Goal: Contribute content: Contribute content

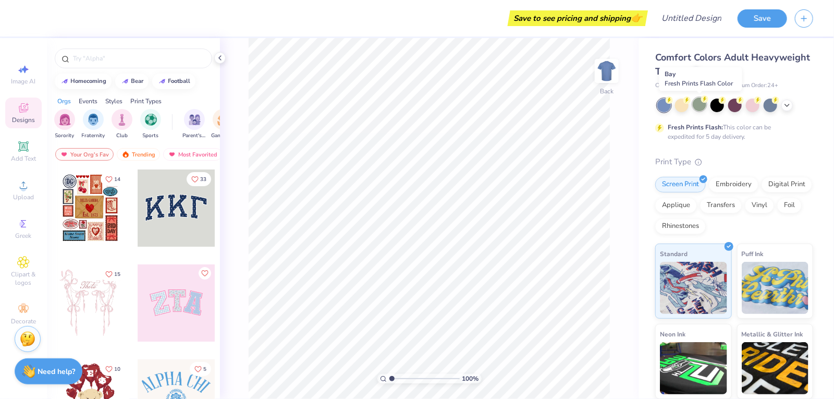
click at [699, 102] on div at bounding box center [700, 105] width 14 height 14
click at [410, 377] on input "range" at bounding box center [425, 378] width 70 height 9
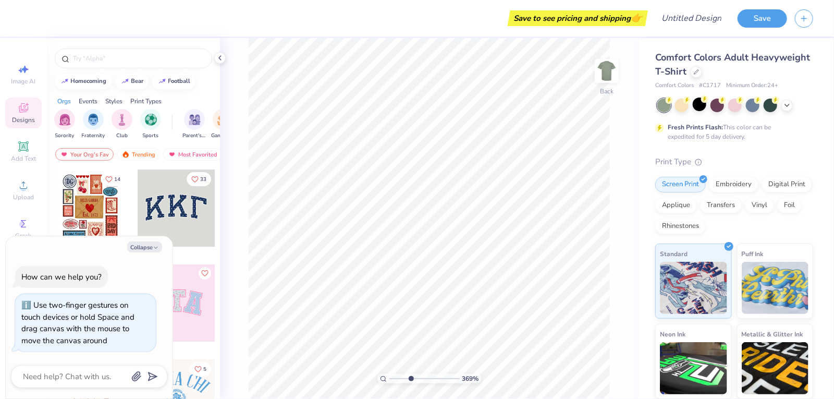
click at [389, 377] on div "369 %" at bounding box center [430, 378] width 104 height 9
type input "1"
click at [390, 379] on input "range" at bounding box center [425, 378] width 70 height 9
click at [63, 117] on img "filter for Sorority" at bounding box center [65, 119] width 12 height 12
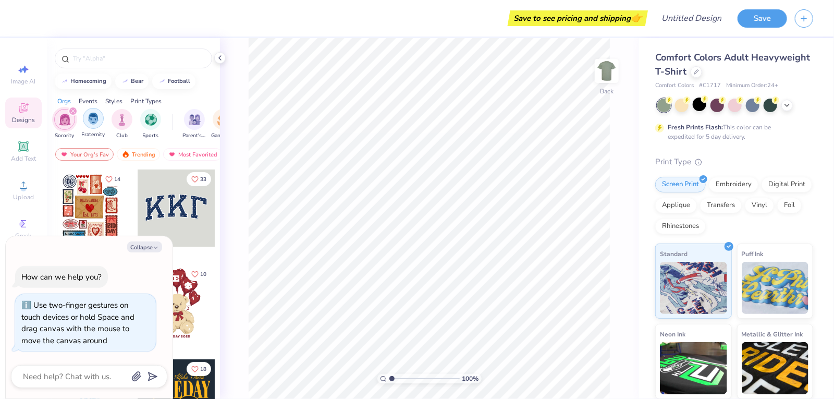
click at [84, 118] on div "filter for Fraternity" at bounding box center [93, 118] width 21 height 21
click at [74, 108] on div "filter for Fraternity" at bounding box center [72, 110] width 9 height 9
click at [74, 108] on div "filter for Sorority" at bounding box center [72, 110] width 9 height 9
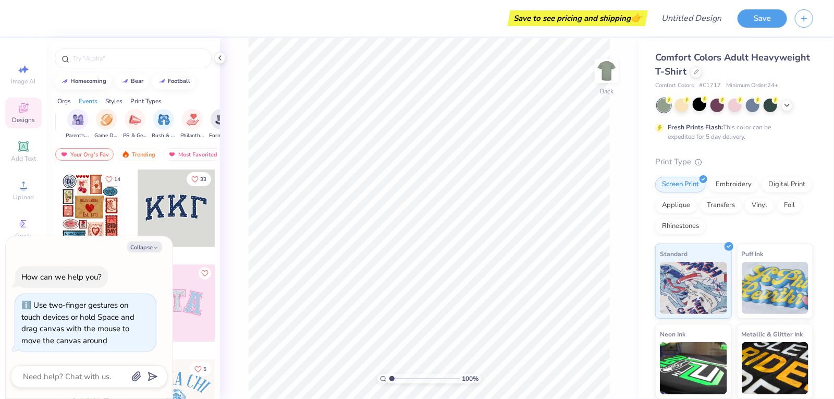
scroll to position [0, 122]
click at [100, 115] on img "filter for Game Day" at bounding box center [101, 119] width 12 height 12
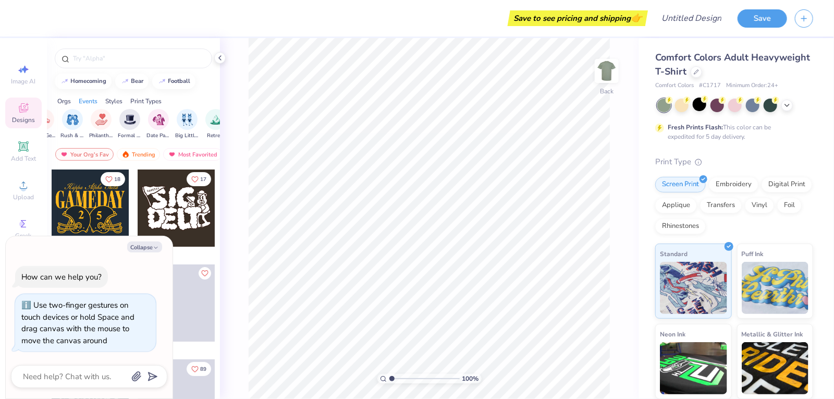
scroll to position [0, 223]
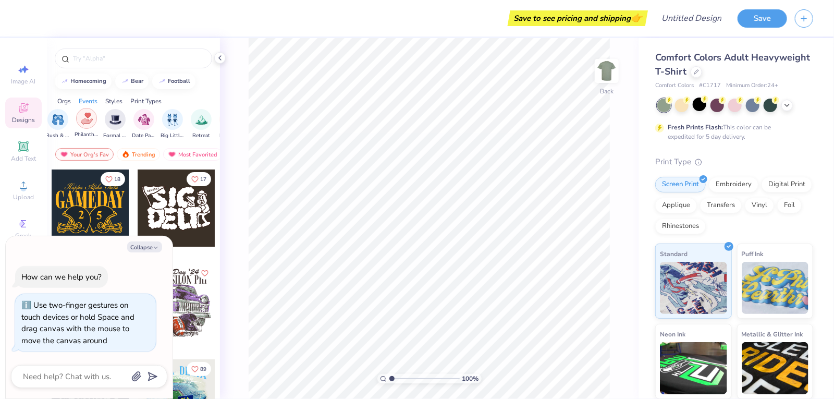
click at [91, 116] on img "filter for Philanthropy" at bounding box center [87, 119] width 12 height 12
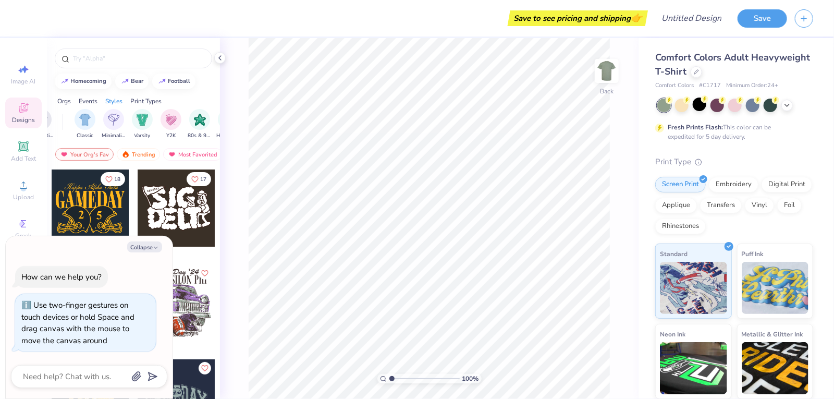
scroll to position [0, 536]
click at [100, 113] on img "filter for Minimalist" at bounding box center [104, 119] width 11 height 12
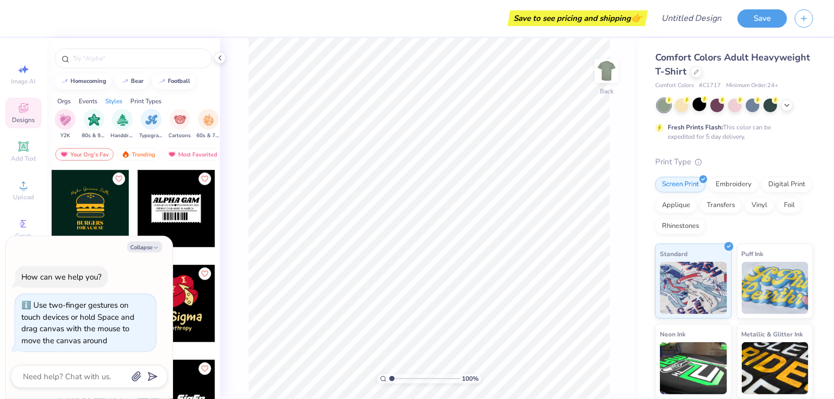
scroll to position [474, 0]
click at [145, 243] on button "Collapse" at bounding box center [144, 246] width 35 height 11
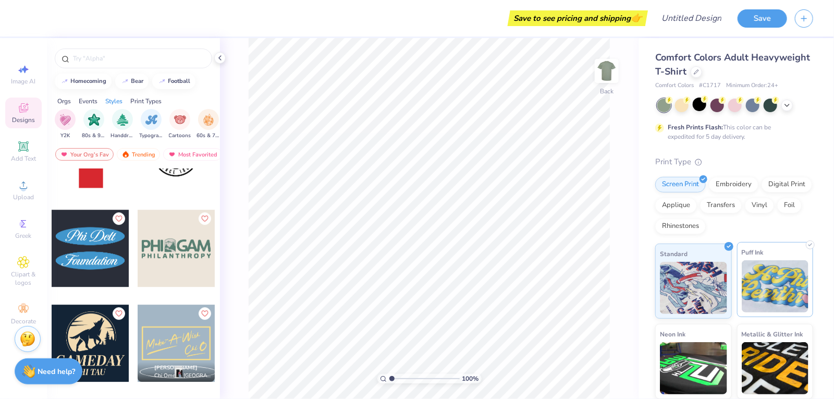
scroll to position [80, 0]
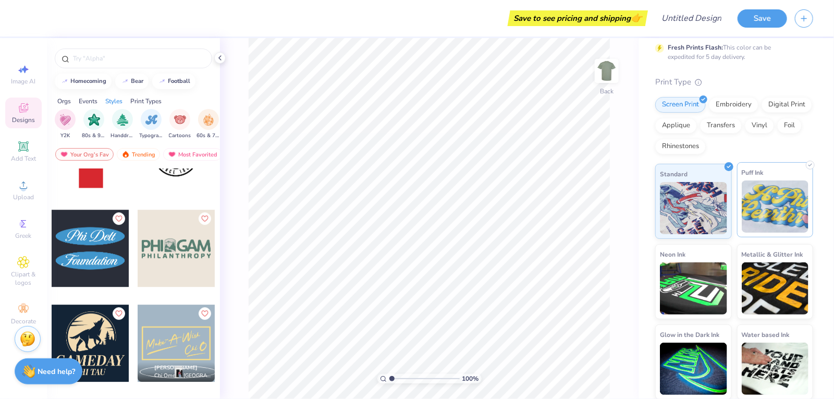
click at [787, 197] on img at bounding box center [775, 206] width 67 height 52
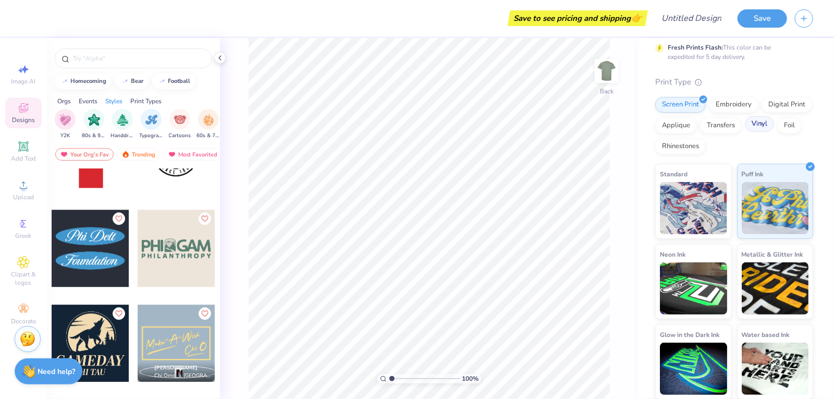
click at [753, 123] on div "Vinyl" at bounding box center [759, 124] width 29 height 16
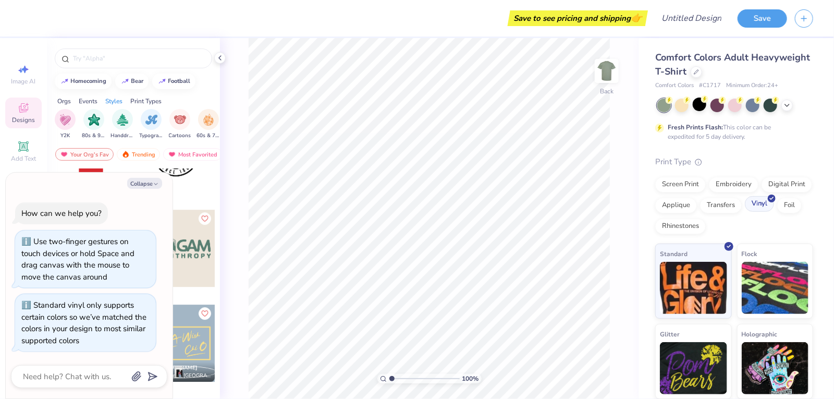
scroll to position [0, 0]
click at [783, 202] on div "Foil" at bounding box center [790, 204] width 25 height 16
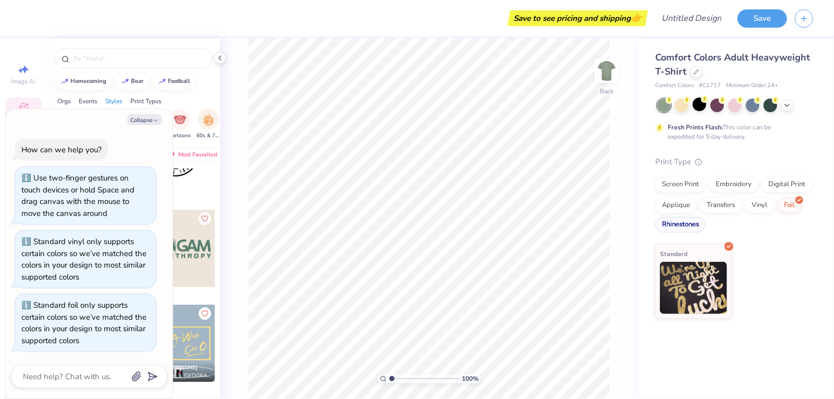
click at [671, 225] on div "Rhinestones" at bounding box center [681, 225] width 51 height 16
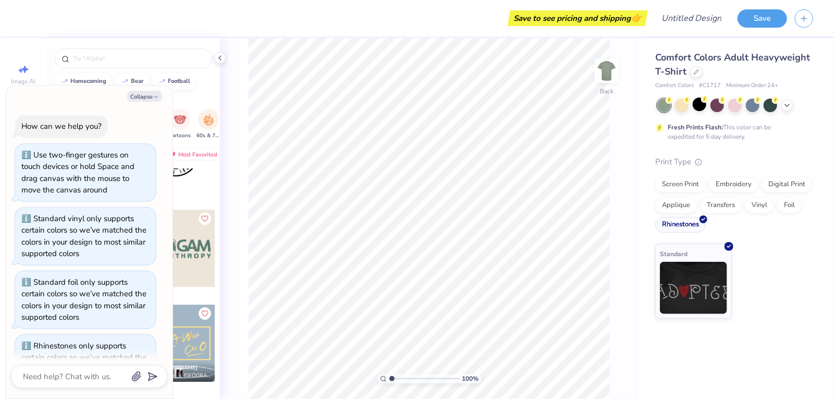
scroll to position [40, 0]
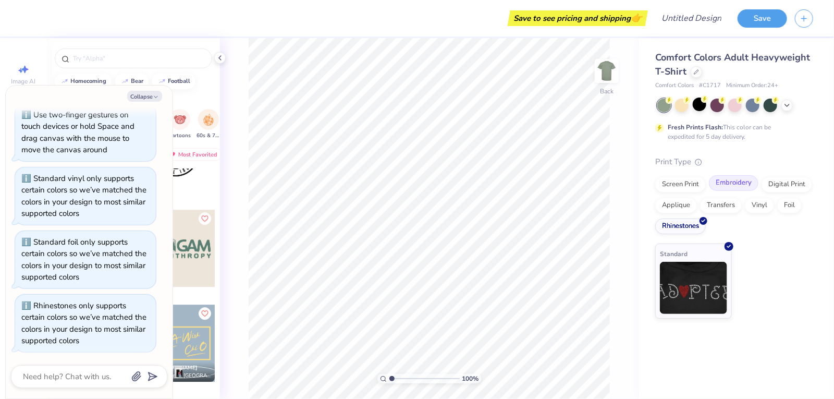
click at [719, 189] on div "Embroidery" at bounding box center [734, 183] width 50 height 16
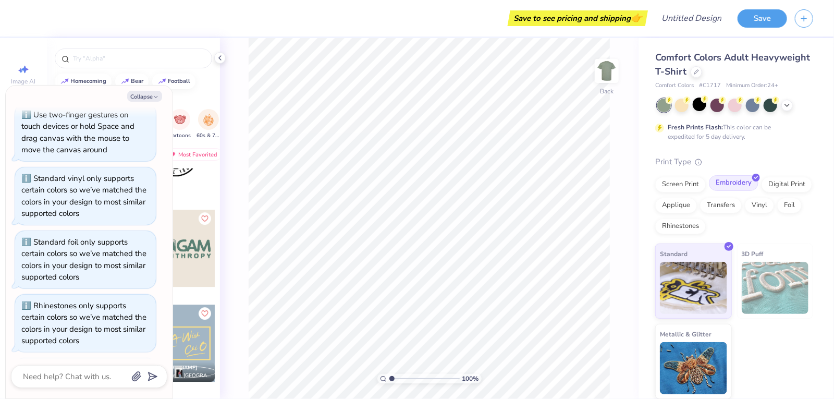
scroll to position [104, 0]
click at [782, 306] on img at bounding box center [775, 288] width 67 height 52
click at [785, 269] on img at bounding box center [775, 288] width 67 height 52
click at [679, 202] on div "Applique" at bounding box center [677, 204] width 42 height 16
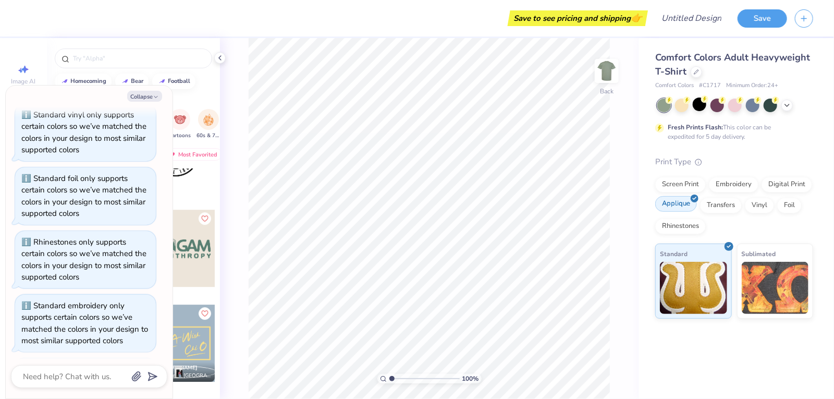
scroll to position [167, 0]
click at [713, 213] on div "Screen Print Embroidery Digital Print Applique Transfers Vinyl Foil Rhinestones" at bounding box center [735, 205] width 158 height 57
click at [714, 204] on div "Transfers" at bounding box center [721, 204] width 42 height 16
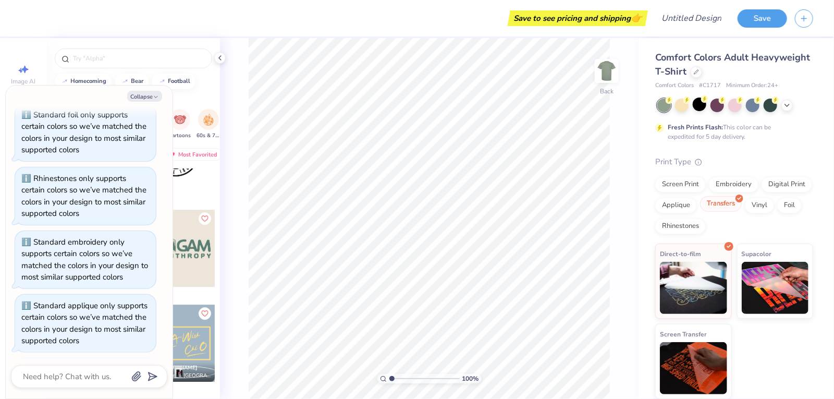
scroll to position [230, 0]
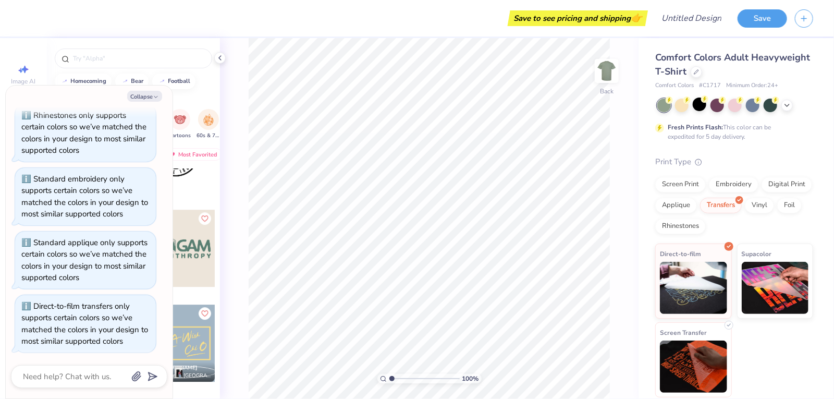
click at [723, 379] on img at bounding box center [693, 367] width 67 height 52
click at [775, 186] on div "Digital Print" at bounding box center [787, 183] width 51 height 16
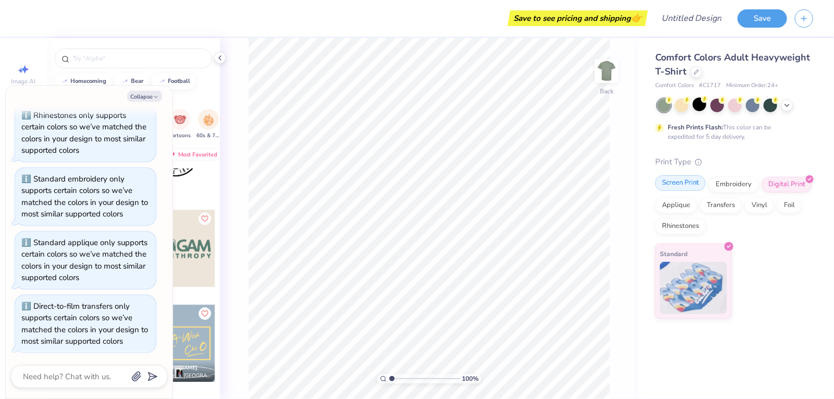
click at [682, 180] on div "Screen Print" at bounding box center [681, 183] width 51 height 16
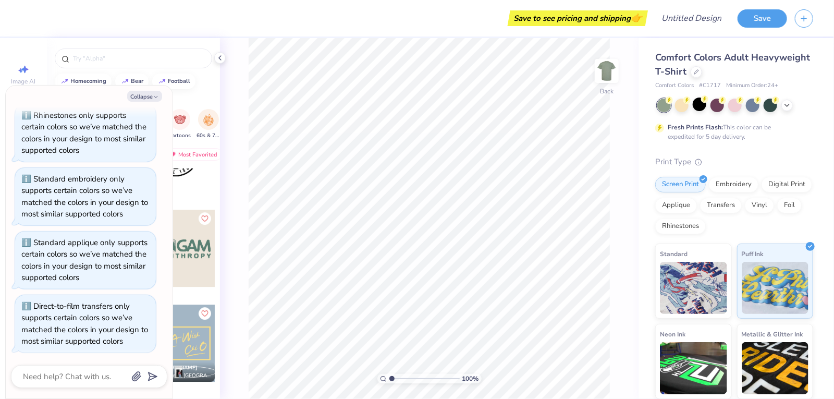
click at [213, 97] on div "Orgs Events Styles Print Types" at bounding box center [133, 98] width 173 height 15
click at [144, 92] on button "Collapse" at bounding box center [144, 96] width 35 height 11
type textarea "x"
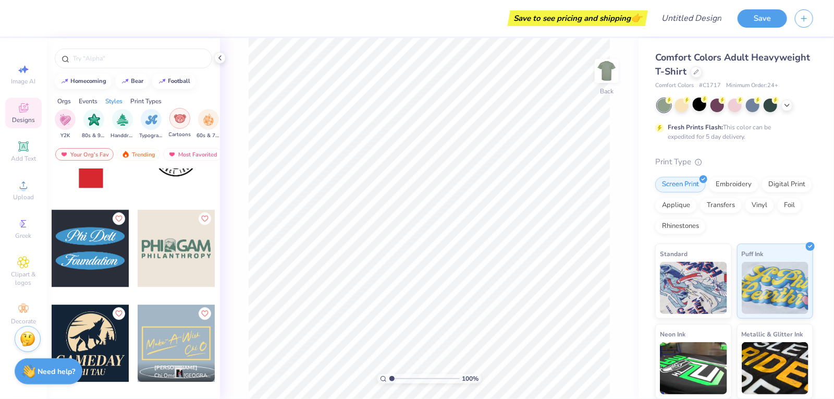
click at [179, 116] on img "filter for Cartoons" at bounding box center [180, 119] width 12 height 12
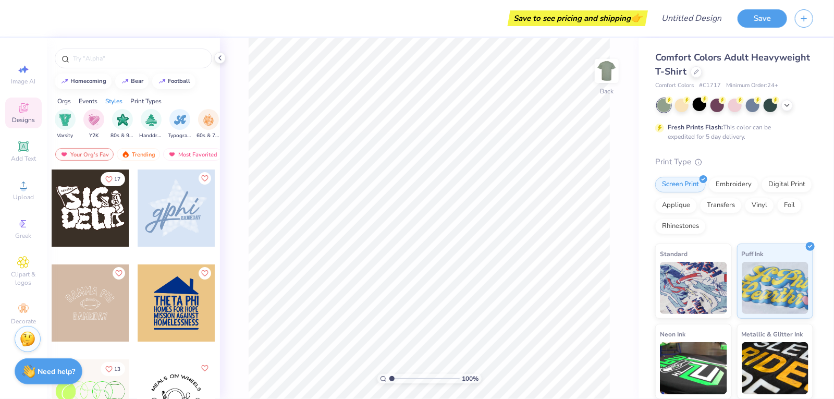
click at [179, 116] on img "filter for Typography" at bounding box center [180, 120] width 12 height 12
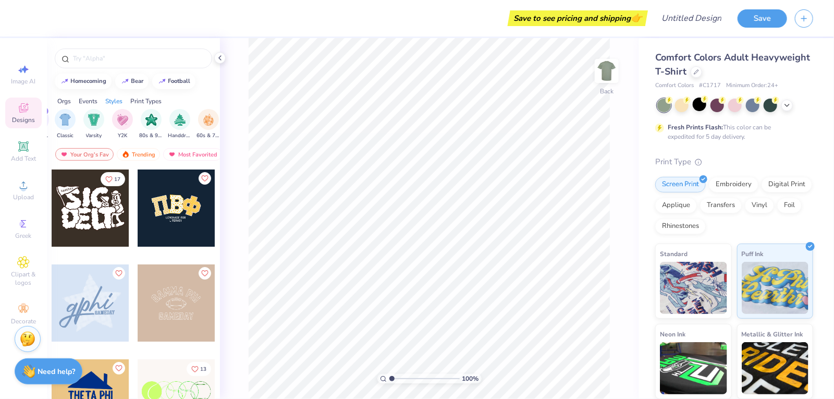
click at [179, 116] on img "filter for Handdrawn" at bounding box center [179, 120] width 11 height 12
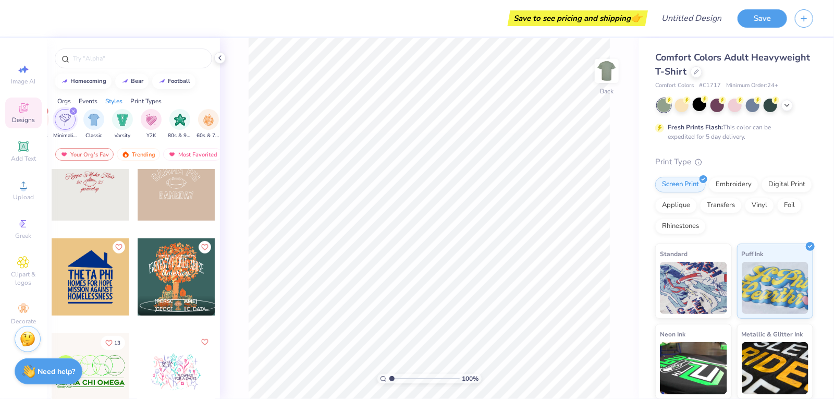
scroll to position [228, 0]
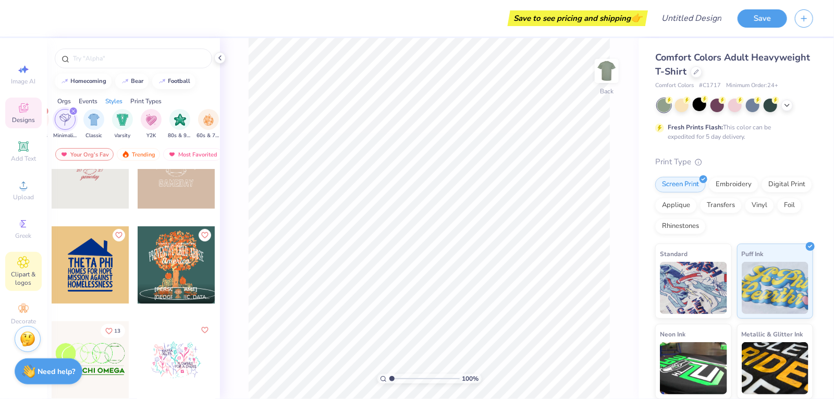
click at [19, 272] on span "Clipart & logos" at bounding box center [23, 278] width 37 height 17
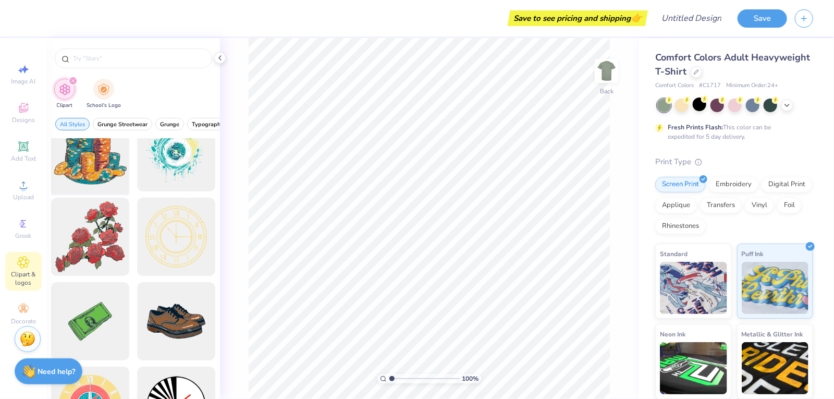
scroll to position [89, 0]
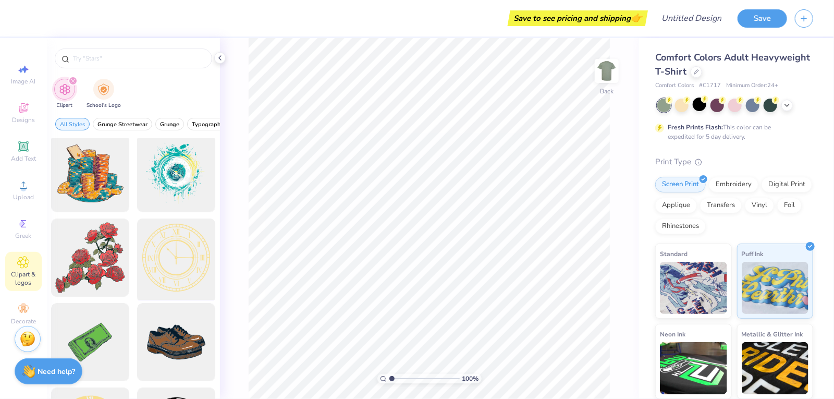
click at [183, 229] on div at bounding box center [176, 258] width 86 height 86
click at [184, 245] on div at bounding box center [176, 258] width 86 height 86
click at [189, 250] on div at bounding box center [176, 258] width 86 height 86
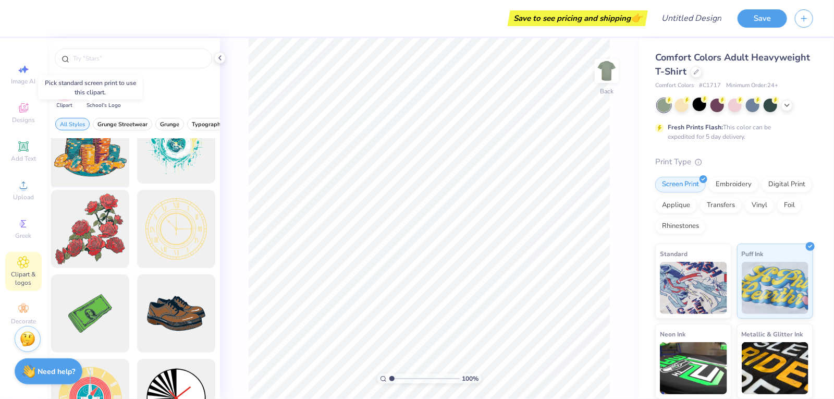
scroll to position [118, 0]
click at [123, 125] on span "Grunge Streetwear" at bounding box center [123, 124] width 50 height 8
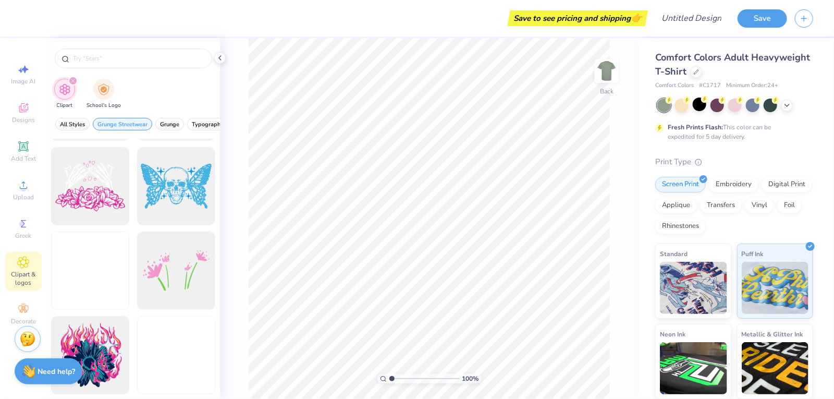
scroll to position [415, 0]
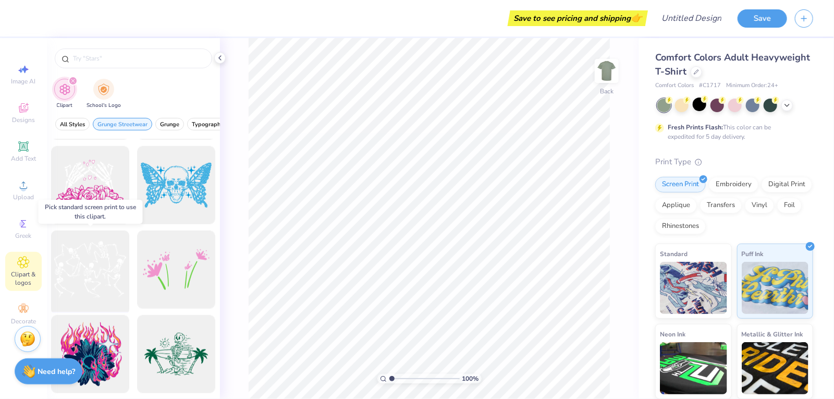
click at [99, 246] on div at bounding box center [90, 270] width 86 height 86
click at [696, 281] on img at bounding box center [693, 286] width 67 height 52
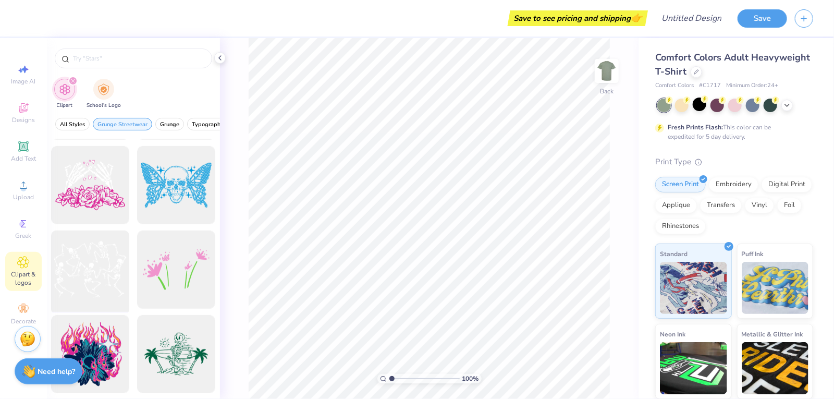
click at [88, 261] on div at bounding box center [90, 270] width 86 height 86
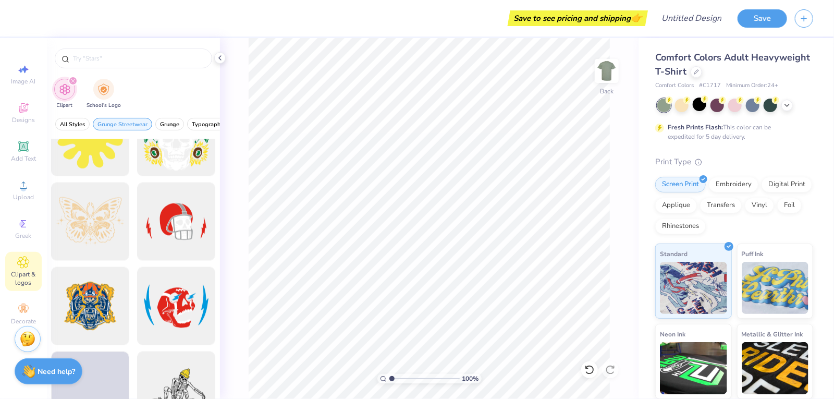
scroll to position [888, 0]
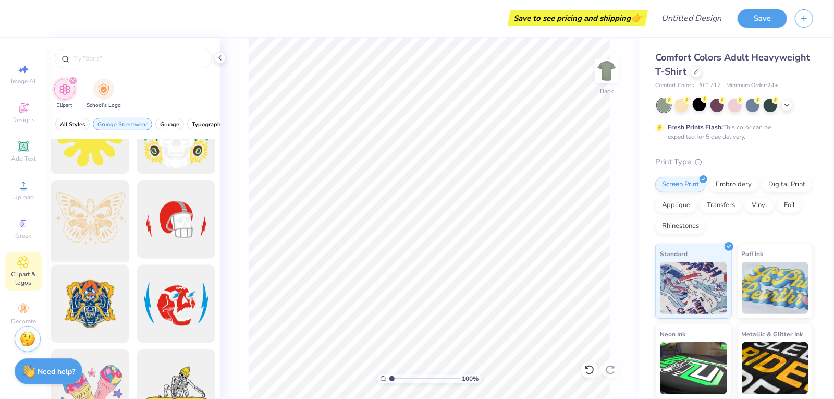
click at [99, 218] on div at bounding box center [90, 220] width 86 height 86
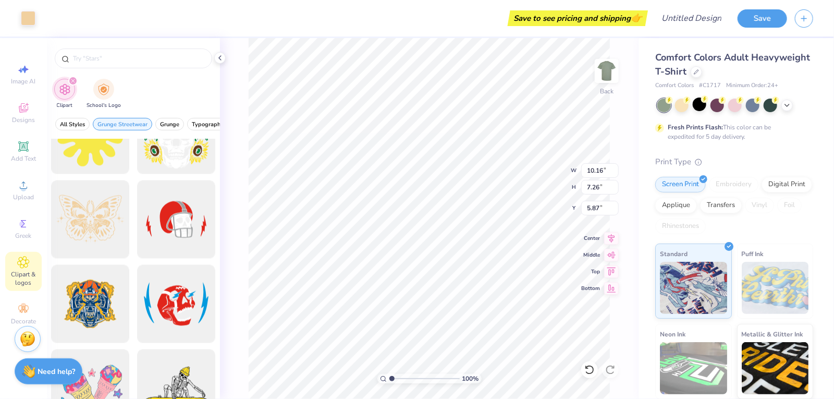
type input "10.16"
type input "7.26"
type input "4.58"
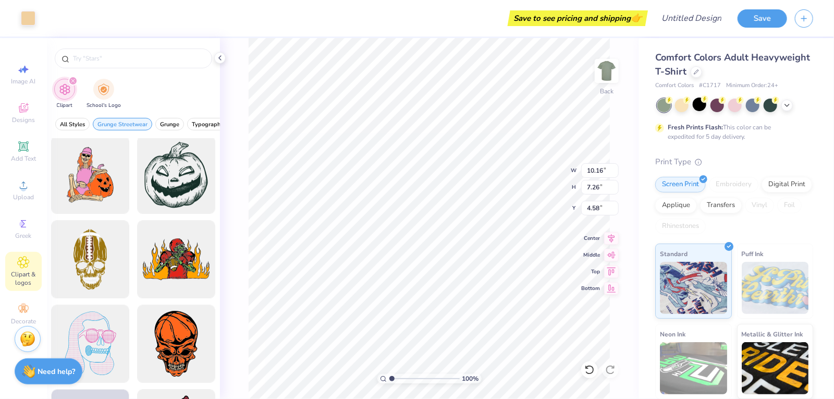
scroll to position [1704, 0]
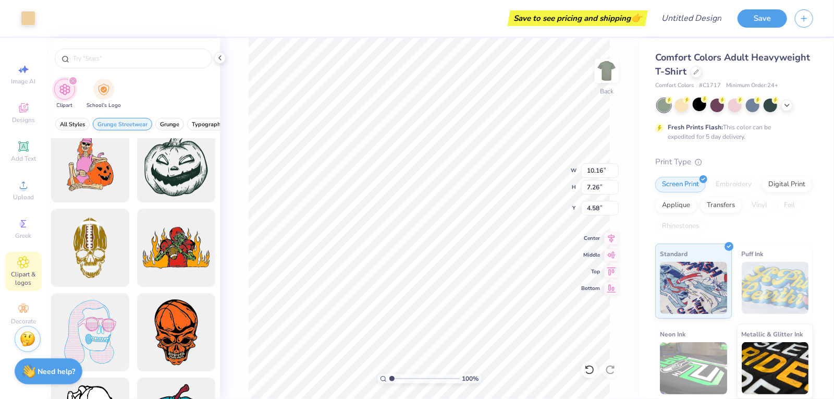
click at [111, 124] on span "Grunge Streetwear" at bounding box center [123, 124] width 50 height 8
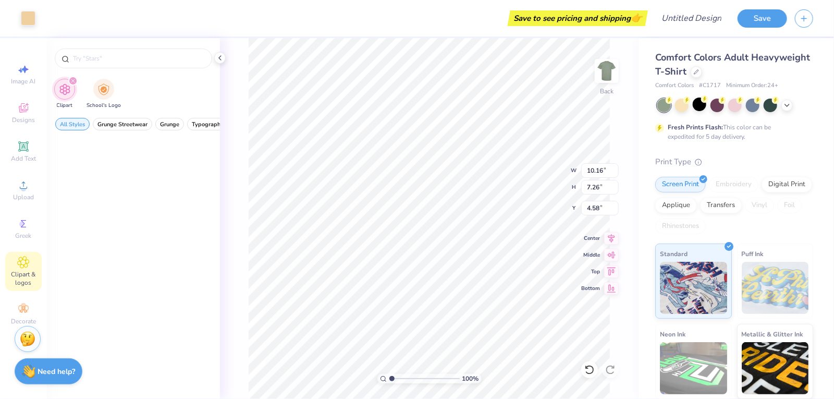
scroll to position [0, 0]
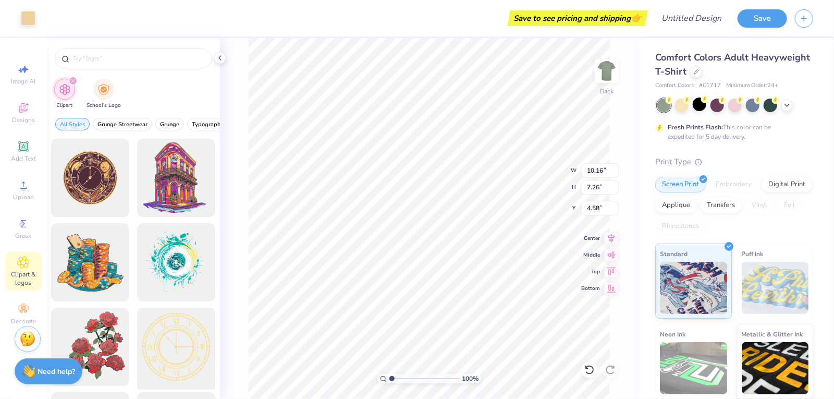
click at [180, 360] on div at bounding box center [176, 347] width 86 height 86
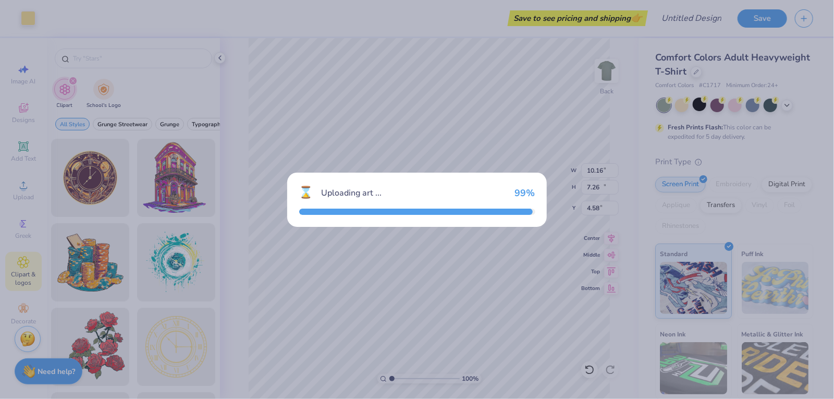
type input "14.17"
type input "3.00"
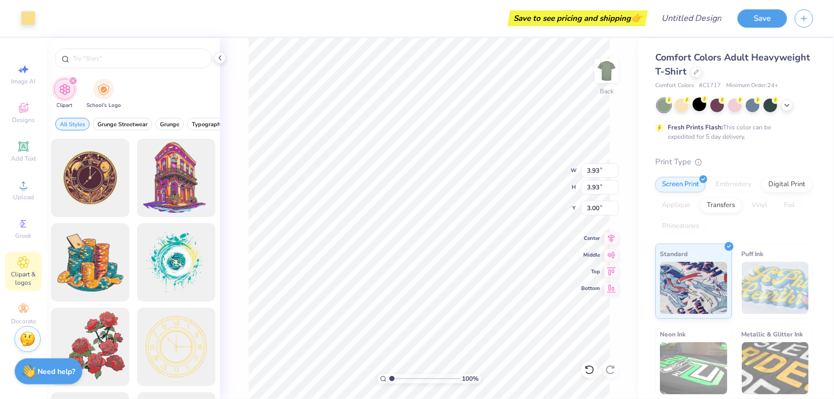
type input "3.93"
type input "12.50"
type input "10.16"
type input "7.26"
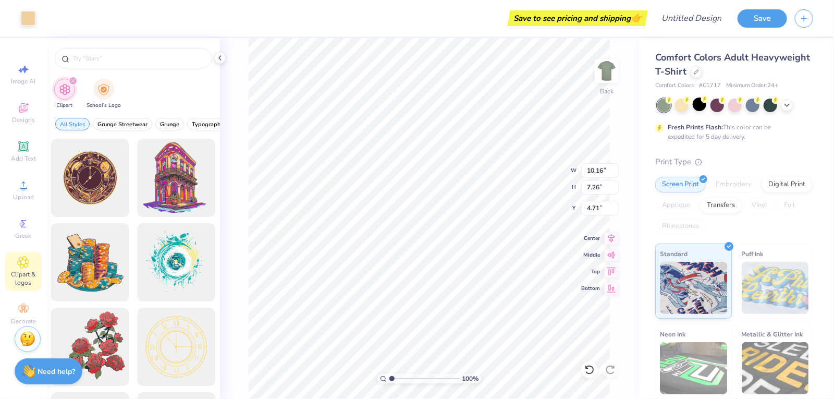
type input "3.00"
type input "3.93"
type input "11.76"
type input "2.37"
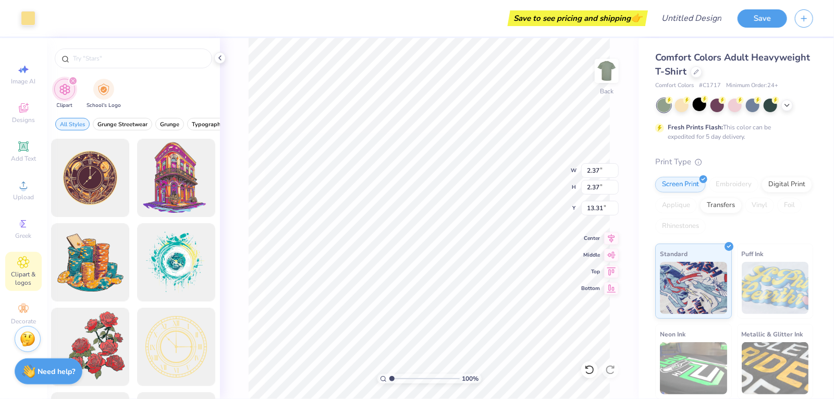
type input "2.37"
type input "5.44"
click at [157, 323] on div at bounding box center [176, 347] width 86 height 86
type input "1.02004653112524"
type input "14.17"
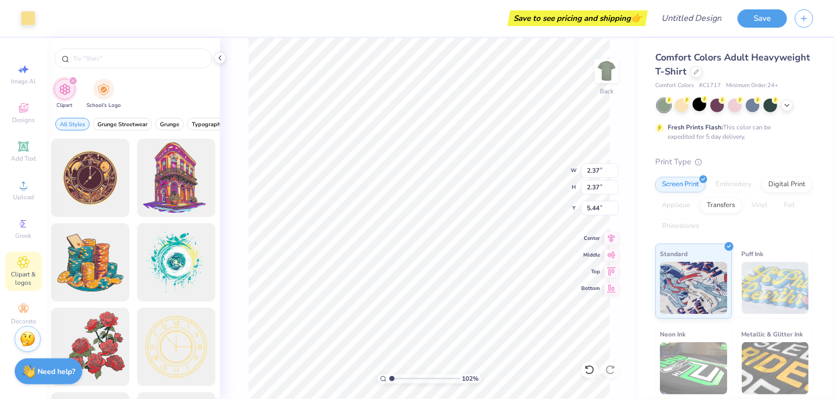
type input "14.17"
type input "3.00"
type input "1.02004653112524"
type input "14.20"
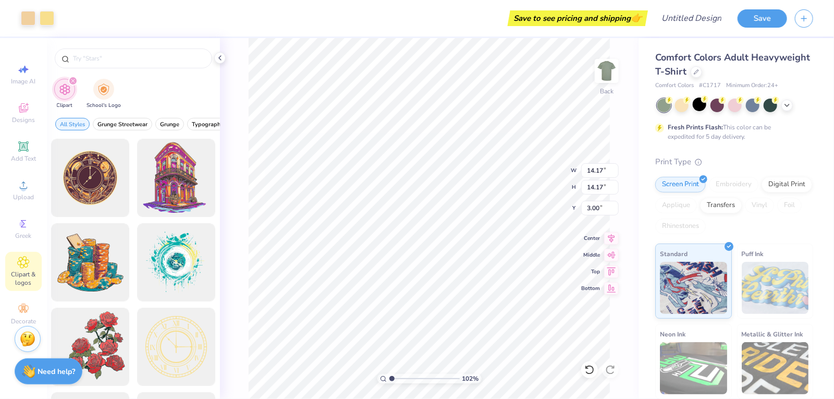
type input "2.97"
type input "1.02004653112524"
type input "2.36"
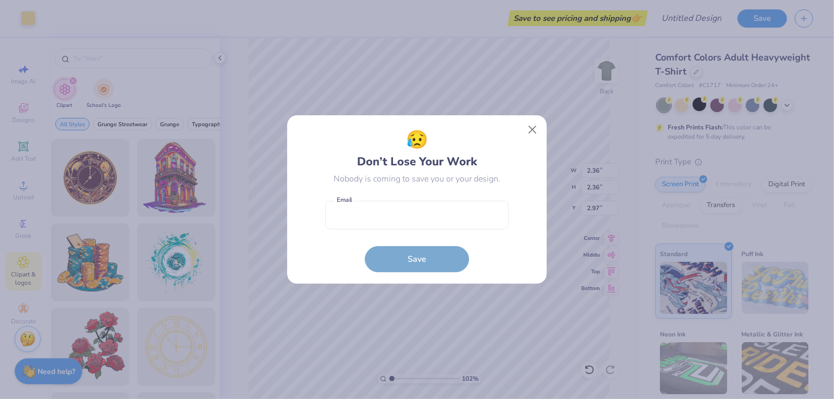
type input "1.02004653112524"
type input "14.04"
click at [530, 129] on button "Close" at bounding box center [533, 130] width 20 height 20
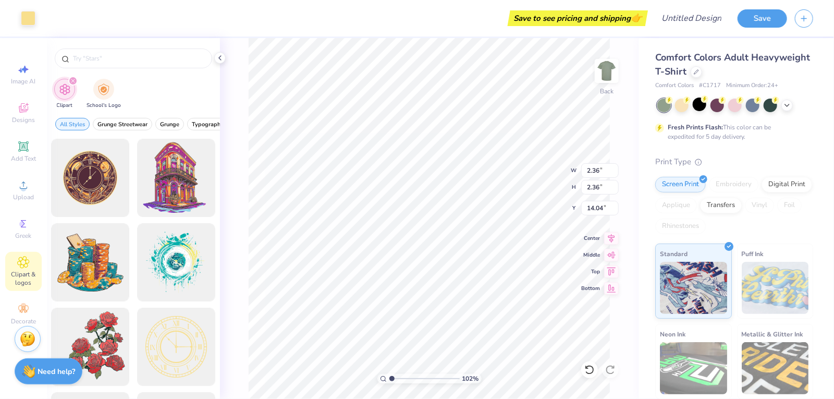
type input "1.02004653112524"
type input "14.12"
type input "1.02004653112524"
type input "1.57"
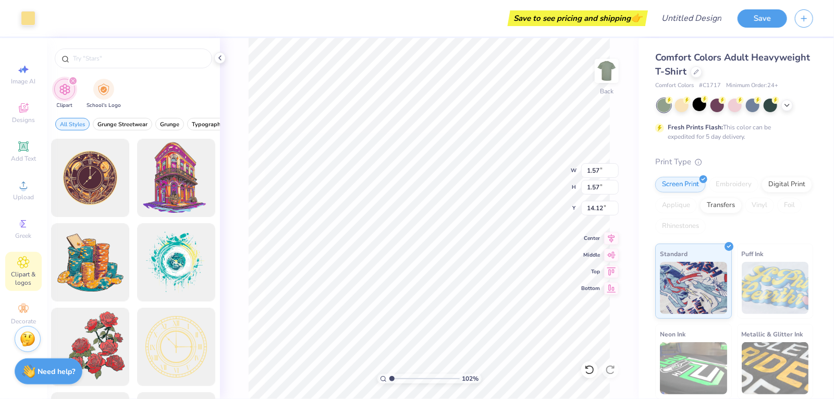
type input "14.91"
type input "1.02004653112524"
type input "14.05"
type input "1.02004653112524"
type input "2.37"
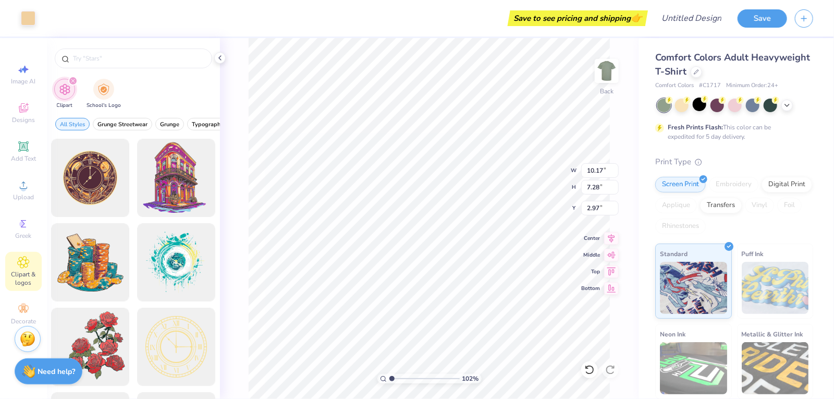
type input "2.37"
type input "10.74"
click at [228, 237] on div "102 % Back W 2.37 2.37 " H 2.37 2.37 " Y 10.74 10.74 " Center Middle Top Bottom" at bounding box center [429, 218] width 419 height 361
click at [614, 70] on img at bounding box center [607, 71] width 42 height 42
click at [614, 70] on img at bounding box center [607, 70] width 21 height 21
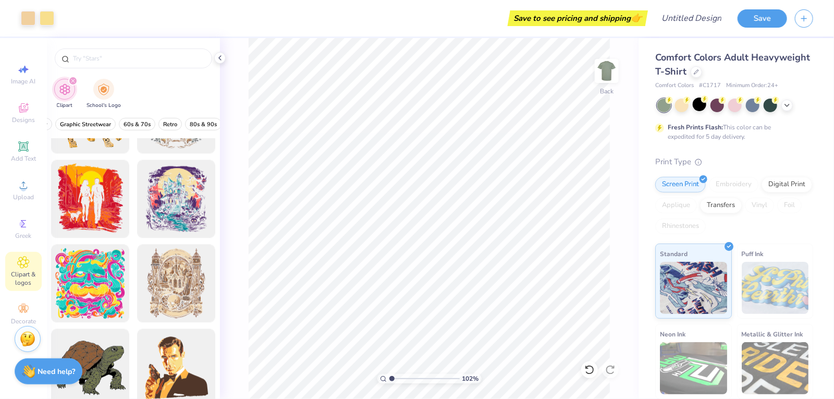
scroll to position [0, 193]
click at [129, 124] on span "60s & 70s" at bounding box center [120, 124] width 27 height 8
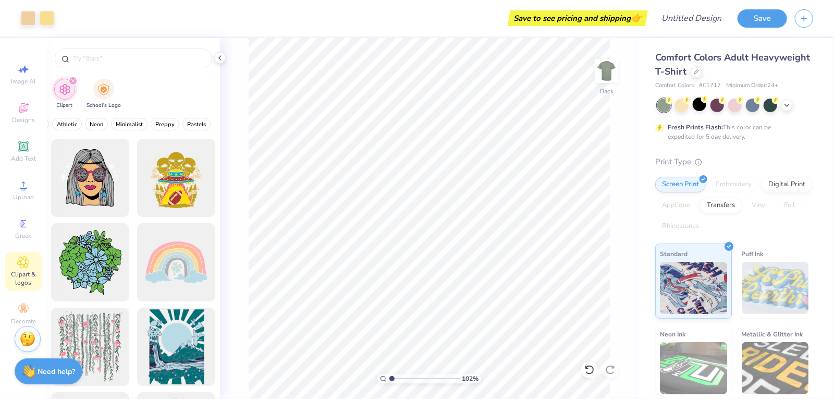
scroll to position [0, 429]
click at [129, 124] on span "Minimalist" at bounding box center [125, 124] width 27 height 8
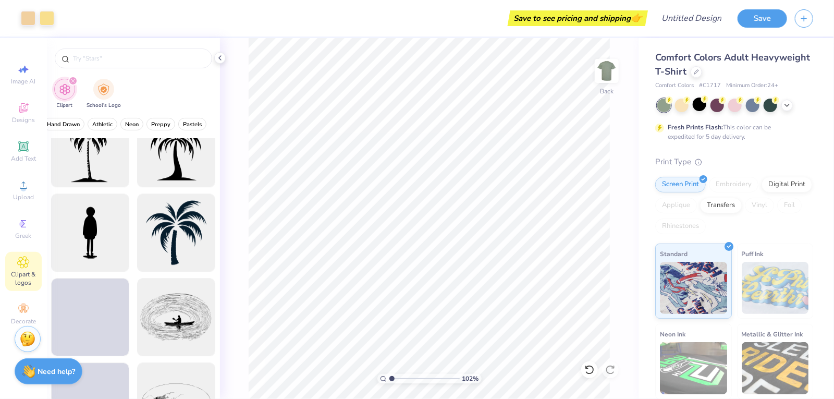
scroll to position [1560, 0]
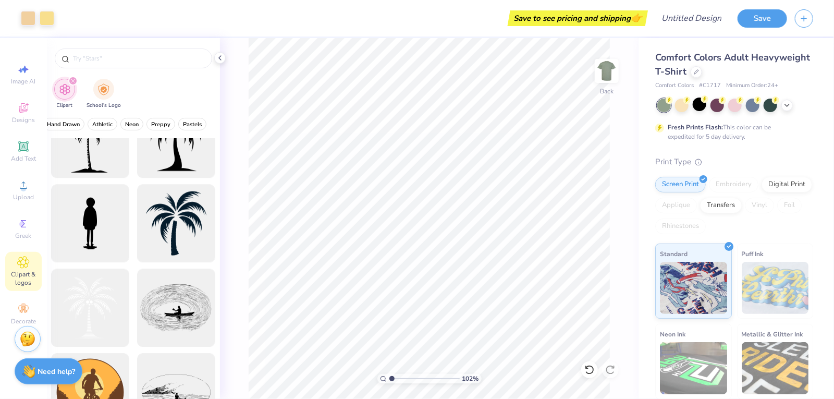
click at [22, 295] on div "Image AI Designs Add Text Upload Greek Clipart & logos Decorate" at bounding box center [23, 194] width 37 height 271
click at [25, 311] on icon at bounding box center [25, 311] width 4 height 4
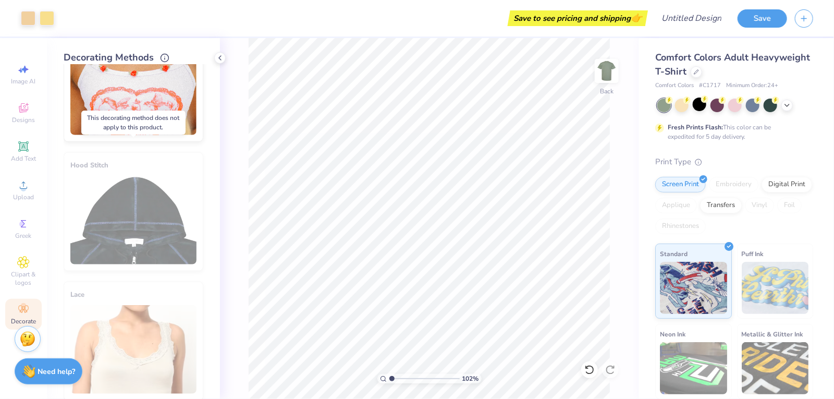
scroll to position [577, 0]
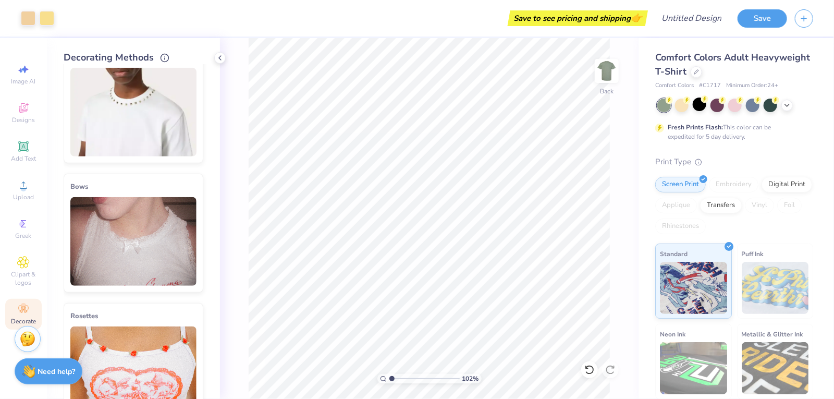
click at [132, 233] on img at bounding box center [133, 241] width 126 height 89
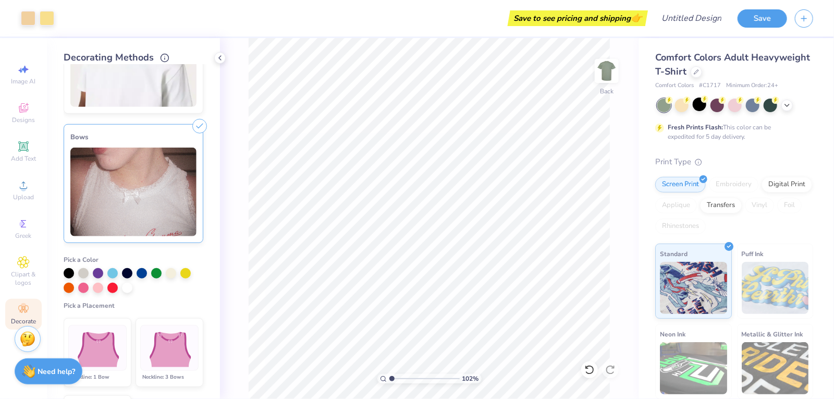
scroll to position [348, 0]
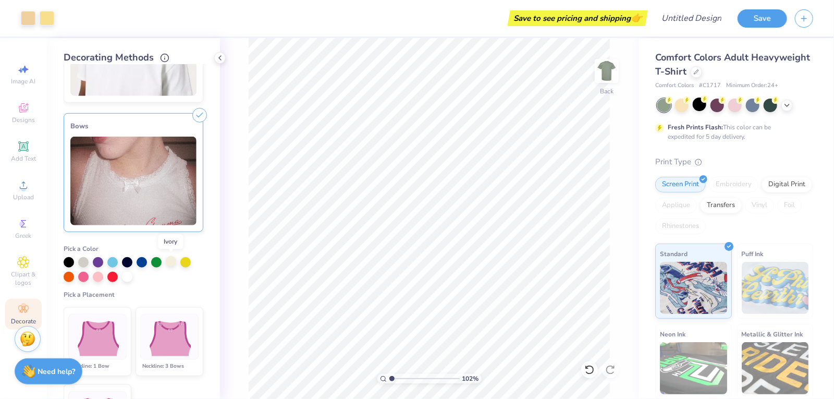
click at [171, 263] on div at bounding box center [171, 261] width 10 height 10
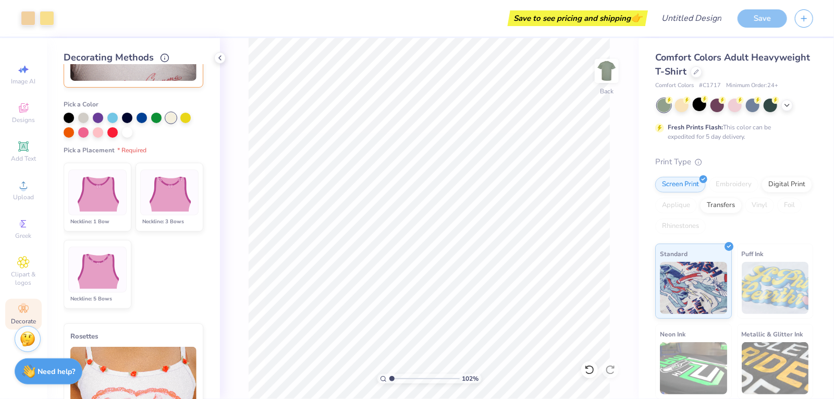
scroll to position [105, 0]
click at [112, 189] on img at bounding box center [97, 191] width 52 height 39
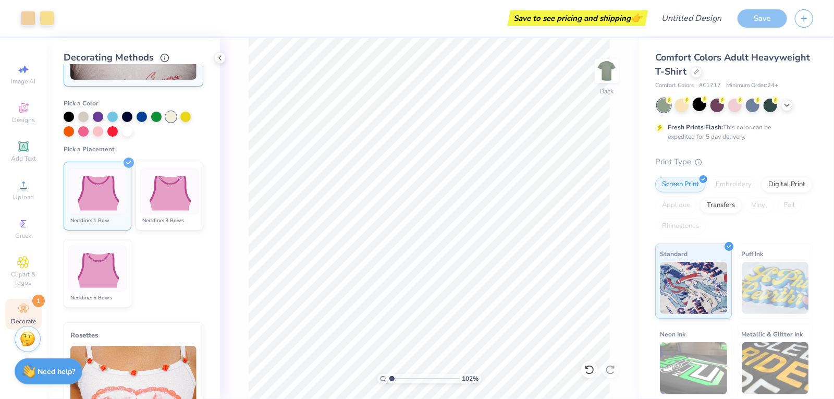
type input "1.02004653112524"
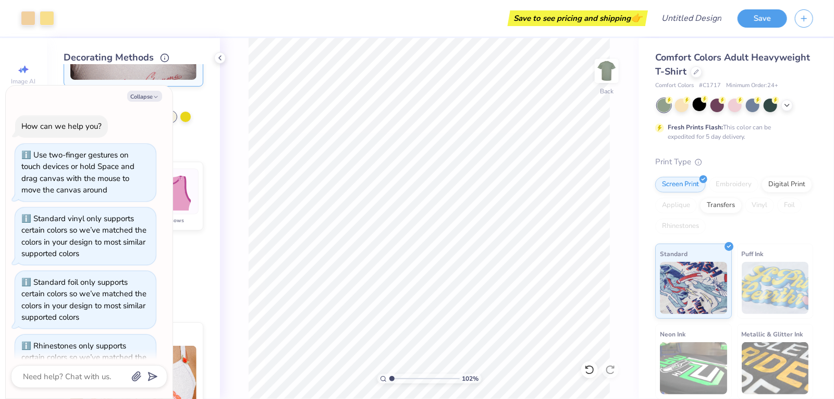
scroll to position [306, 0]
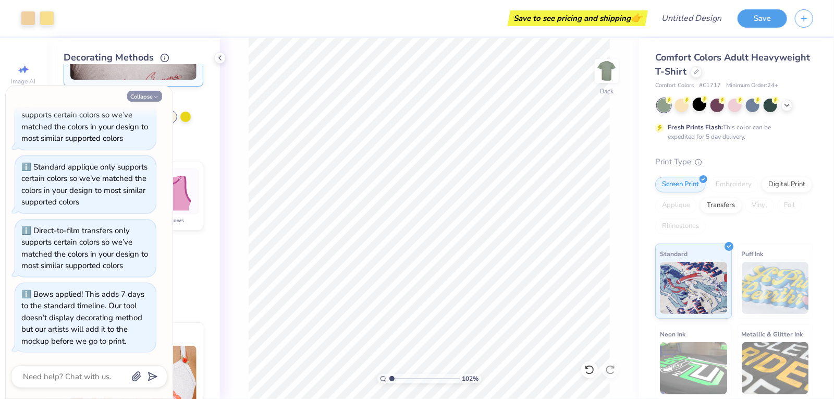
click at [147, 92] on button "Collapse" at bounding box center [144, 96] width 35 height 11
type textarea "x"
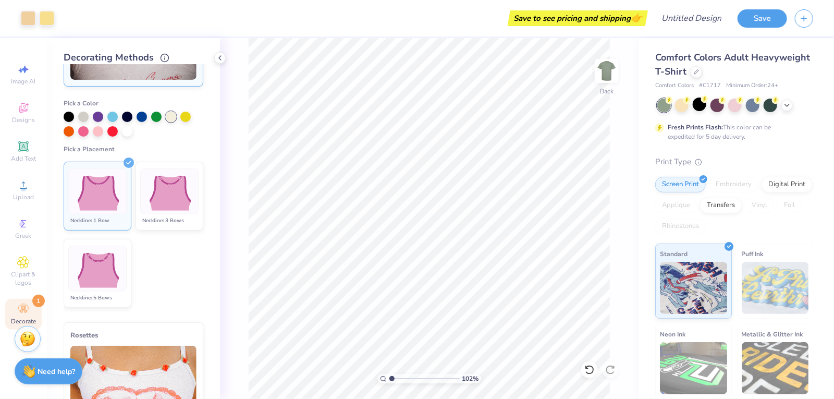
scroll to position [0, 0]
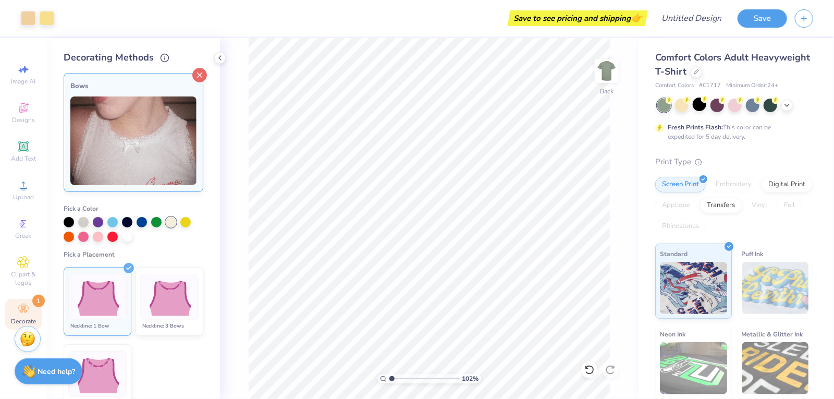
click at [198, 76] on icon at bounding box center [199, 75] width 15 height 15
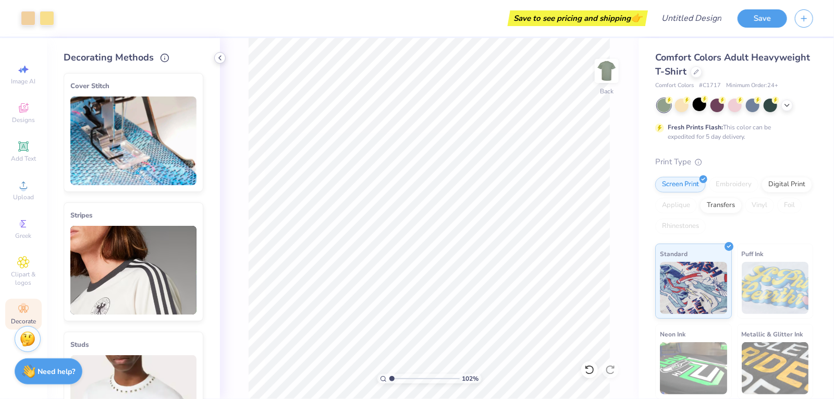
click at [221, 57] on icon at bounding box center [220, 58] width 8 height 8
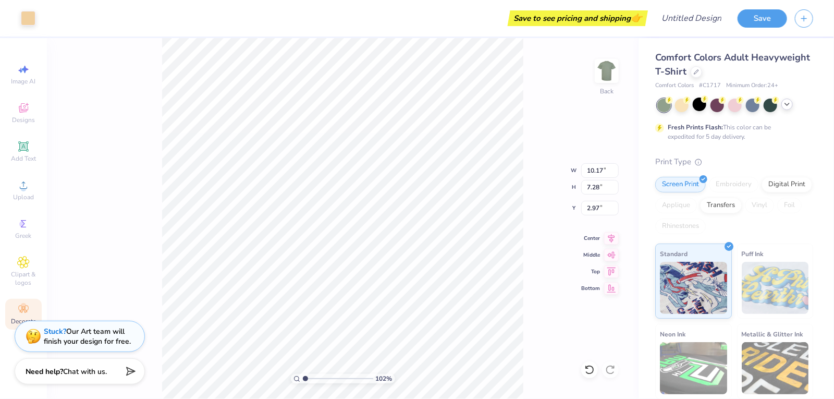
click at [786, 106] on icon at bounding box center [787, 104] width 8 height 8
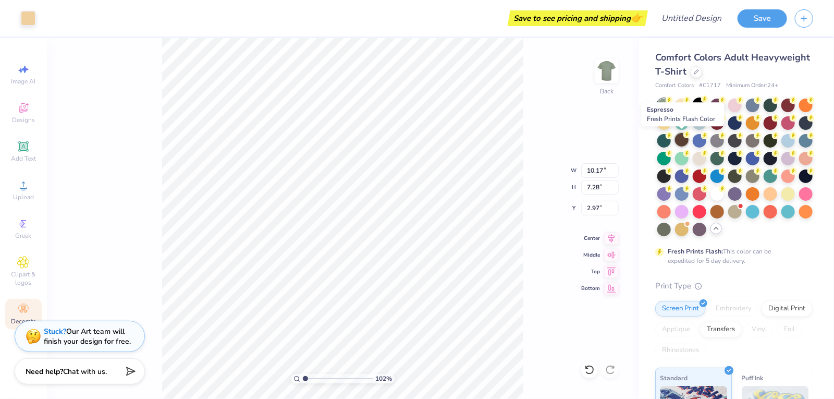
click at [676, 141] on div at bounding box center [682, 140] width 14 height 14
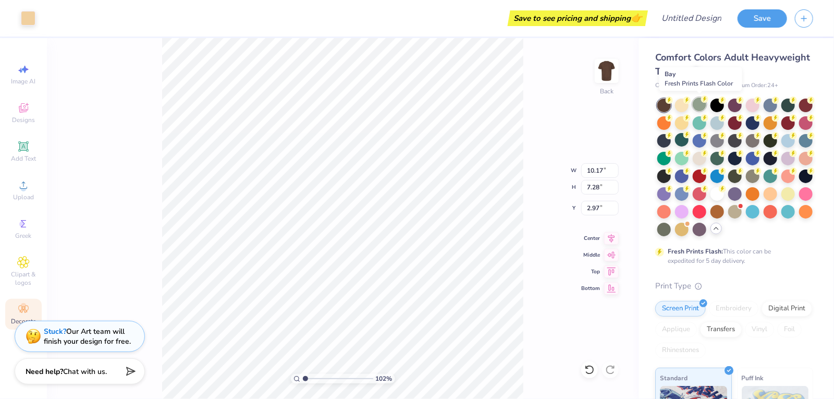
click at [695, 102] on div at bounding box center [700, 105] width 14 height 14
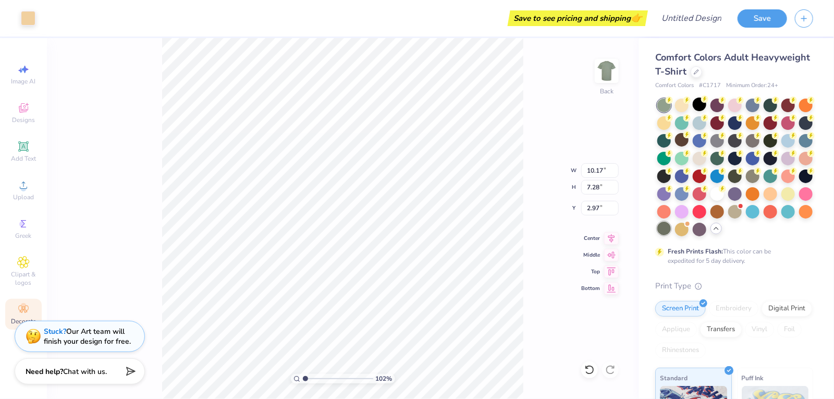
click at [660, 226] on div at bounding box center [665, 229] width 14 height 14
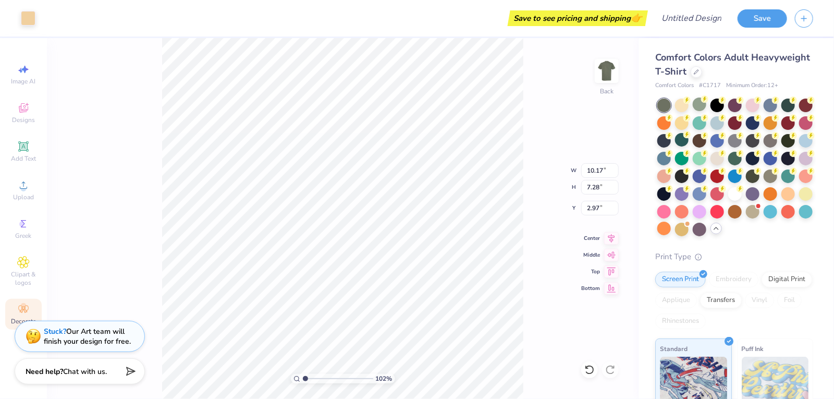
click at [532, 191] on div "102 % Back W 10.17 10.17 " H 7.28 7.28 " Y 2.97 2.97 " Center Middle Top Bottom" at bounding box center [343, 218] width 592 height 361
type input "1.02004653112524"
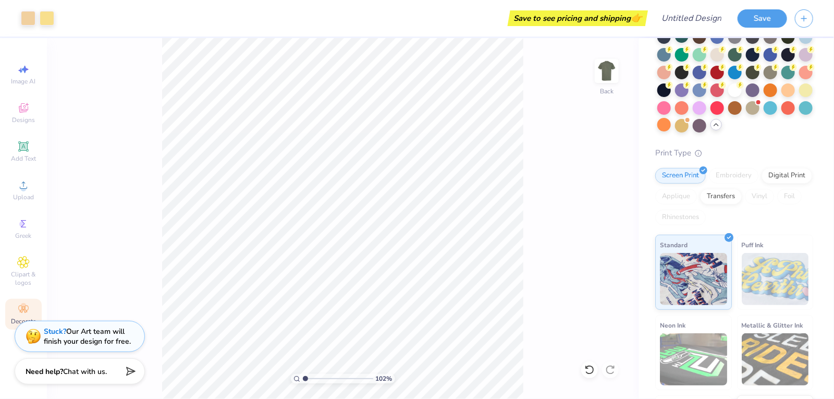
scroll to position [106, 0]
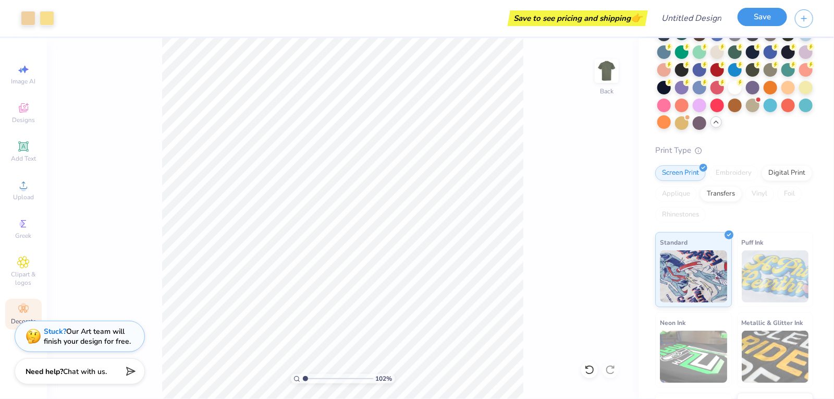
click at [767, 15] on button "Save" at bounding box center [763, 17] width 50 height 18
type textarea "x"
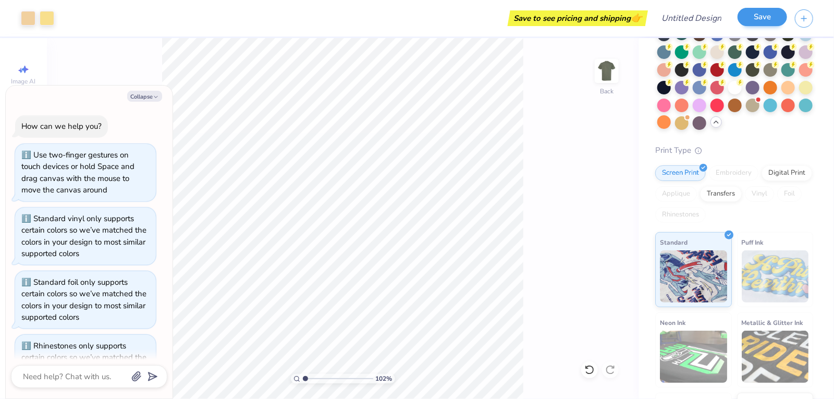
scroll to position [335, 0]
